Goal: Navigation & Orientation: Find specific page/section

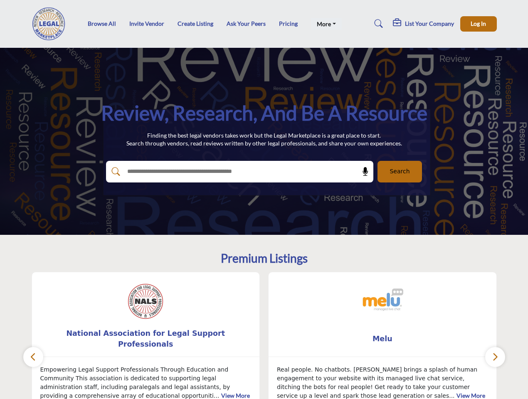
click at [324, 24] on link "More" at bounding box center [326, 24] width 31 height 12
click at [479, 24] on span "Log In" at bounding box center [478, 23] width 15 height 7
click at [363, 172] on icon at bounding box center [365, 172] width 8 height 8
click at [264, 336] on div "Melu ... View More 3 3 Follow Following" at bounding box center [382, 353] width 237 height 163
type input "**********"
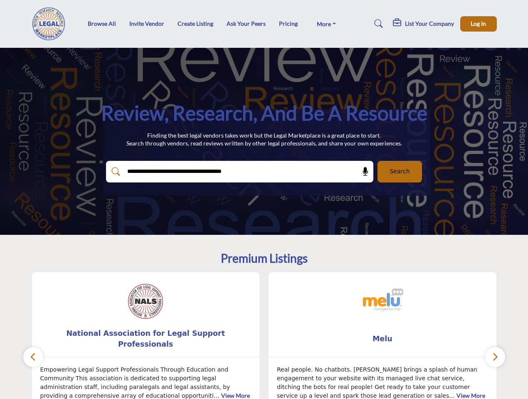
click at [146, 339] on span "National Association for Legal Support Professionals" at bounding box center [146, 339] width 203 height 22
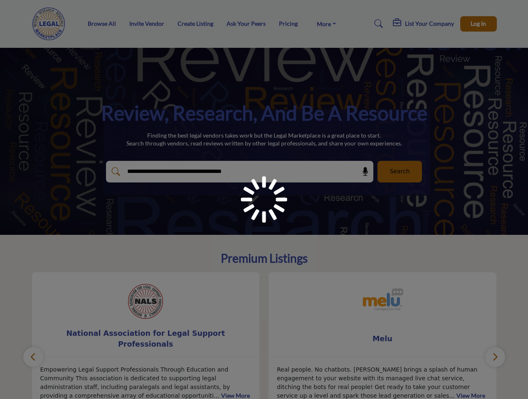
click at [383, 339] on span "Melu" at bounding box center [382, 339] width 203 height 11
click at [33, 357] on icon "button" at bounding box center [33, 357] width 7 height 10
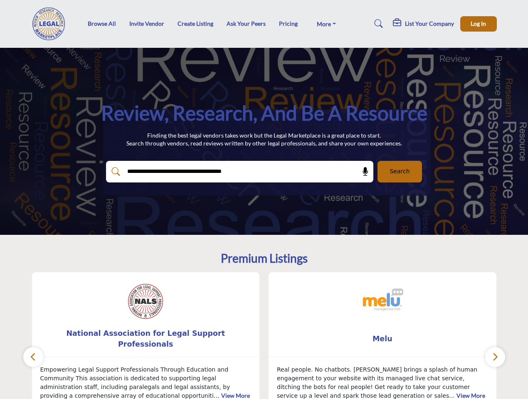
click at [495, 357] on icon "button" at bounding box center [495, 357] width 7 height 10
